Goal: Task Accomplishment & Management: Complete application form

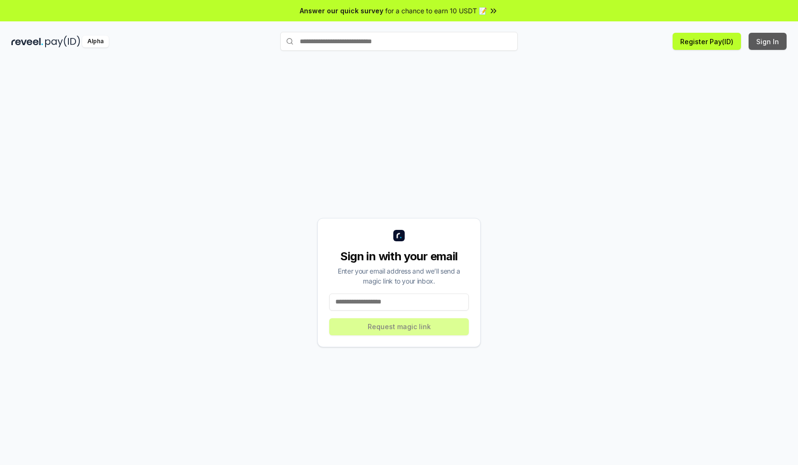
click at [768, 41] on button "Sign In" at bounding box center [768, 41] width 38 height 17
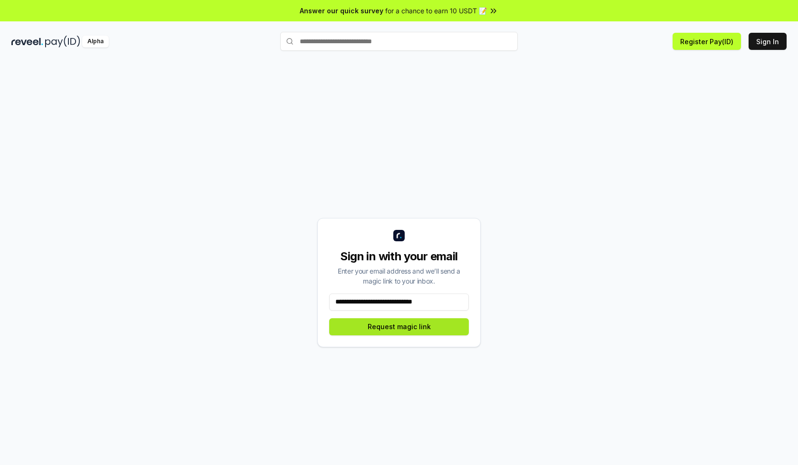
type input "**********"
click at [399, 326] on button "Request magic link" at bounding box center [399, 326] width 140 height 17
